Goal: Find specific page/section: Find specific page/section

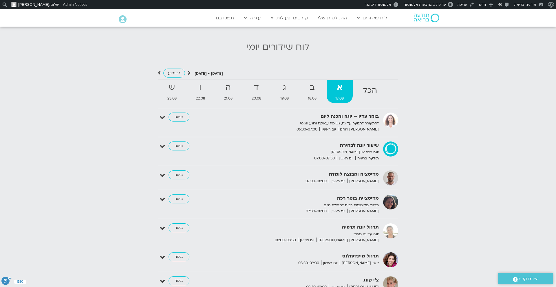
scroll to position [582, 0]
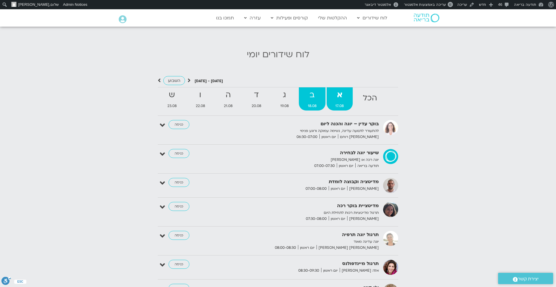
click at [310, 94] on strong "ב" at bounding box center [312, 95] width 27 height 13
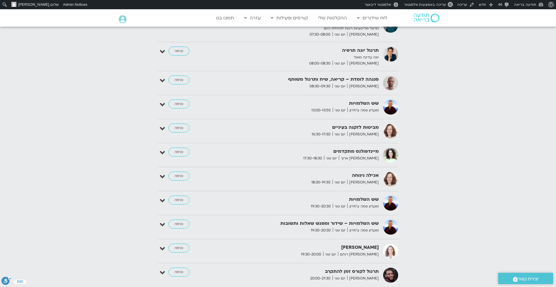
scroll to position [772, 0]
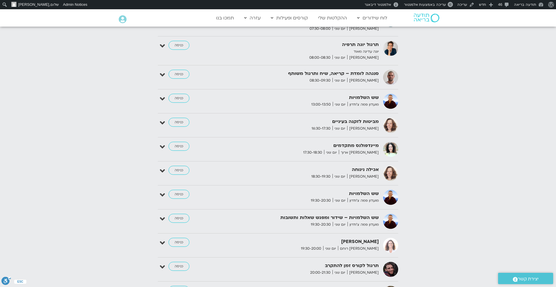
click at [162, 167] on icon at bounding box center [162, 171] width 5 height 8
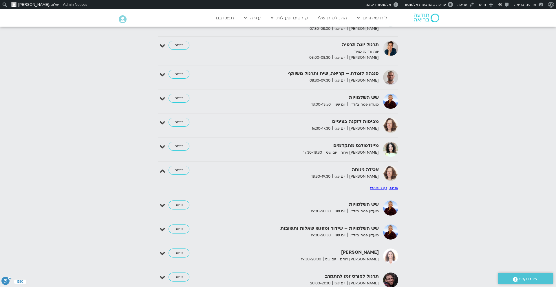
click at [377, 186] on link "דף המפגש" at bounding box center [378, 188] width 17 height 5
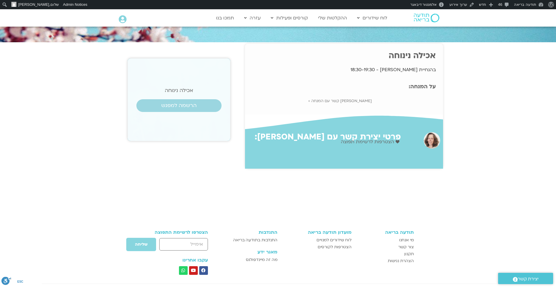
click at [437, 68] on div "בהנחיית [PERSON_NAME] - 18:30-19:30" at bounding box center [344, 70] width 198 height 8
click at [434, 69] on p "בהנחיית נעמה כהן - 18:30-19:30" at bounding box center [344, 70] width 184 height 8
click at [435, 69] on p "בהנחיית נעמה כהן - 18:30-19:30" at bounding box center [344, 70] width 184 height 8
